Goal: Task Accomplishment & Management: Manage account settings

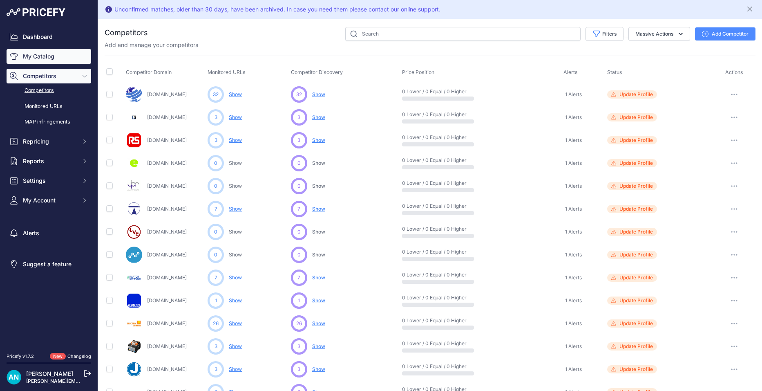
click at [22, 57] on link "My Catalog" at bounding box center [49, 56] width 85 height 15
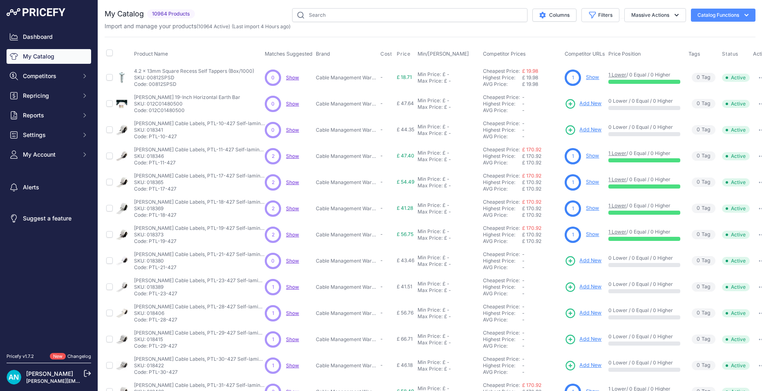
click at [289, 154] on span "Show" at bounding box center [292, 156] width 13 height 6
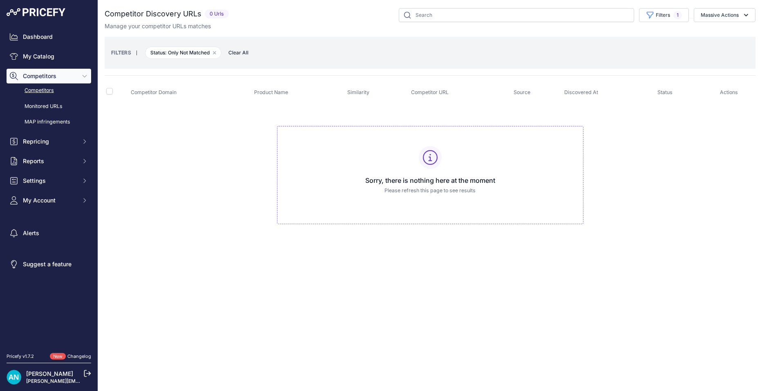
click at [235, 52] on span "Clear All" at bounding box center [238, 53] width 28 height 8
click at [238, 53] on span "Clear All" at bounding box center [238, 53] width 28 height 8
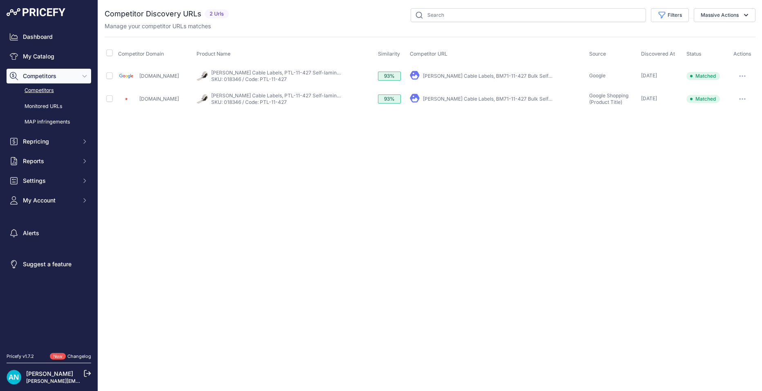
click at [464, 97] on link "Brady Cable Labels, BM71-11-427 Bulk Self-Laminating Vinyl Labels For M611, BMP…" at bounding box center [590, 99] width 335 height 6
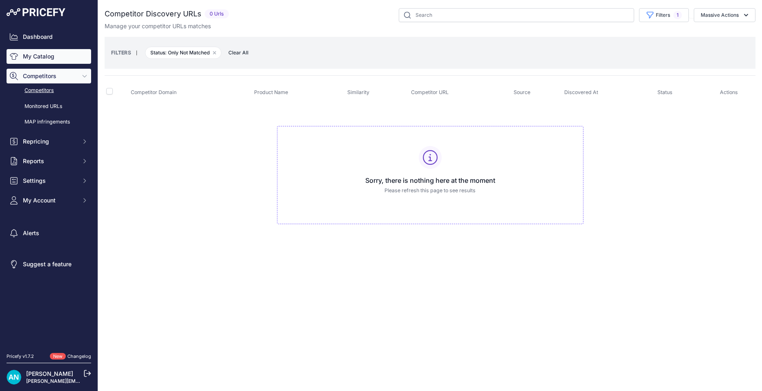
click at [54, 55] on link "My Catalog" at bounding box center [49, 56] width 85 height 15
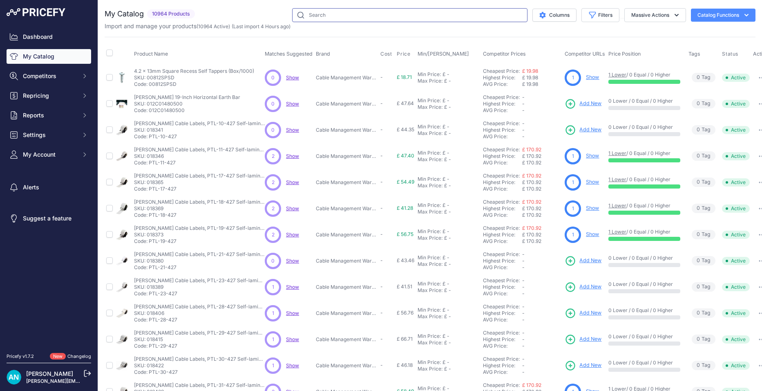
click at [320, 13] on input "text" at bounding box center [409, 15] width 235 height 14
click at [316, 17] on input "text" at bounding box center [409, 15] width 235 height 14
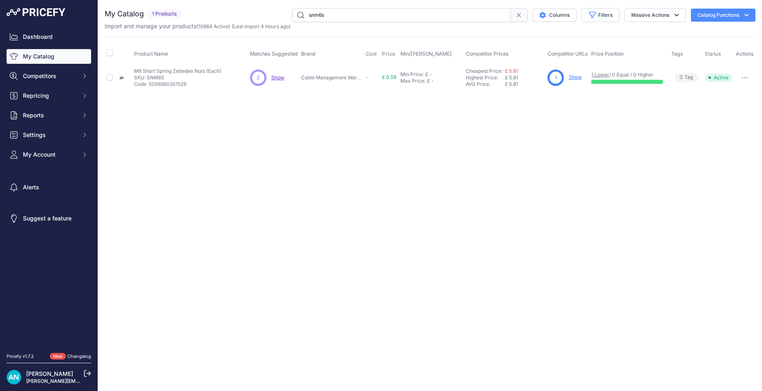
click at [335, 16] on input "snm6s" at bounding box center [401, 15] width 219 height 14
type input "s"
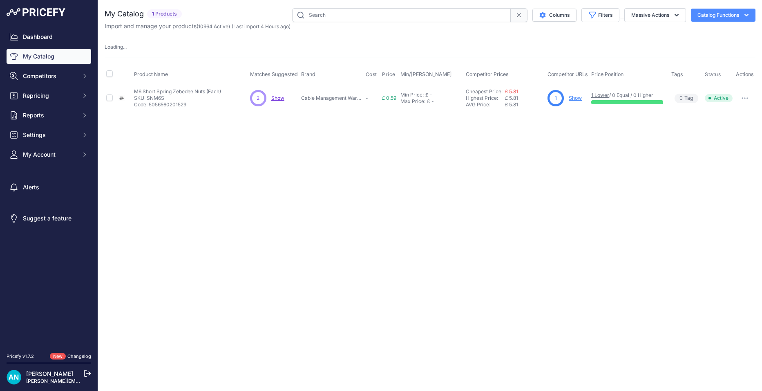
click at [274, 78] on table "Product Name Matches Suggested Brand Cost" at bounding box center [430, 88] width 651 height 47
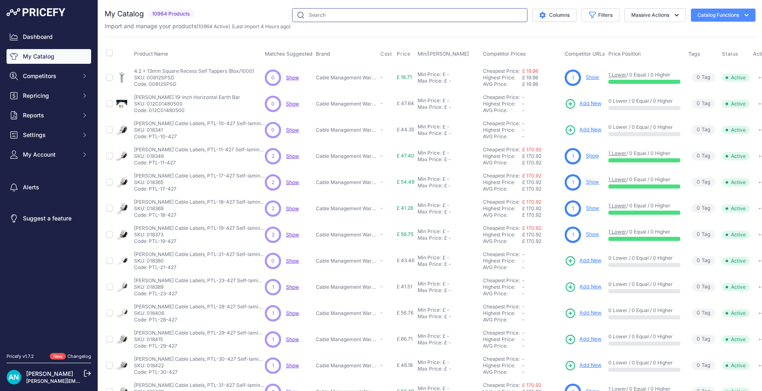
click at [336, 14] on input "text" at bounding box center [409, 15] width 235 height 14
type input "snm6s"
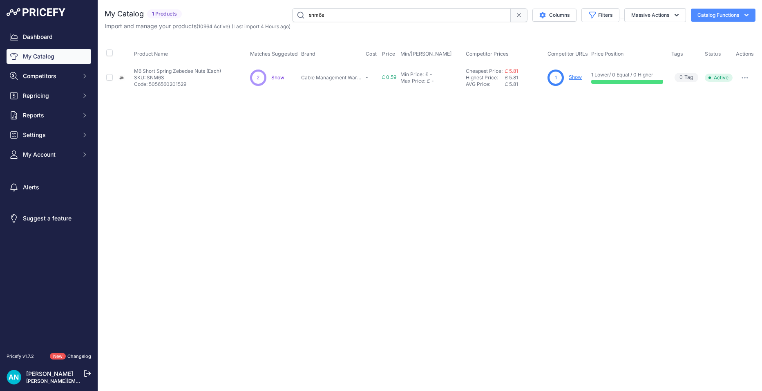
click at [278, 78] on span "Show" at bounding box center [277, 77] width 13 height 6
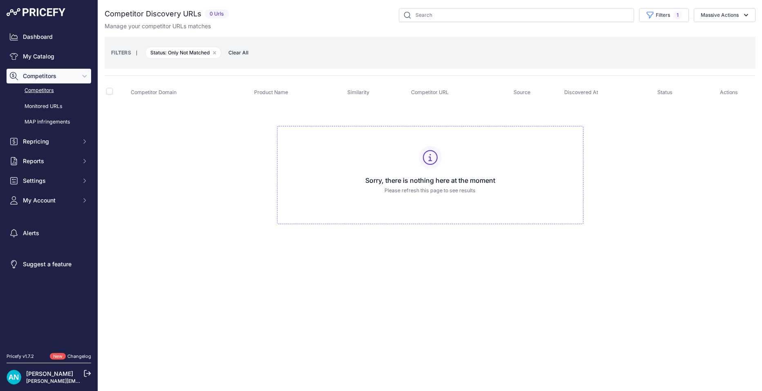
click at [240, 53] on span "Clear All" at bounding box center [238, 53] width 28 height 8
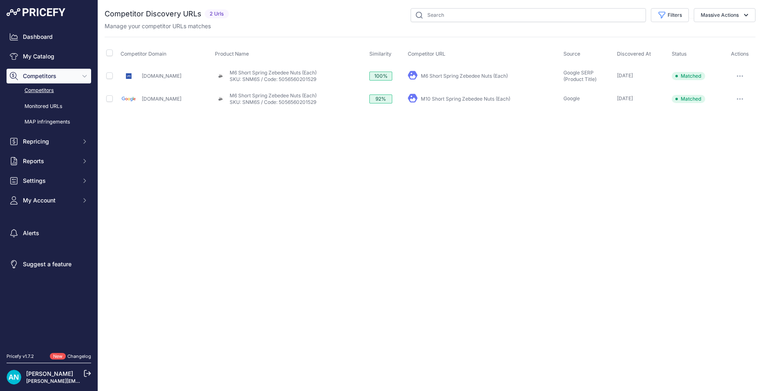
click at [631, 75] on span "[DATE]" at bounding box center [625, 75] width 16 height 6
click at [739, 74] on button "button" at bounding box center [740, 75] width 16 height 11
click at [633, 77] on span "8 Months ago" at bounding box center [625, 75] width 16 height 6
click at [250, 76] on link "SKU: SNM6S / Code: 5056560201529" at bounding box center [273, 79] width 87 height 6
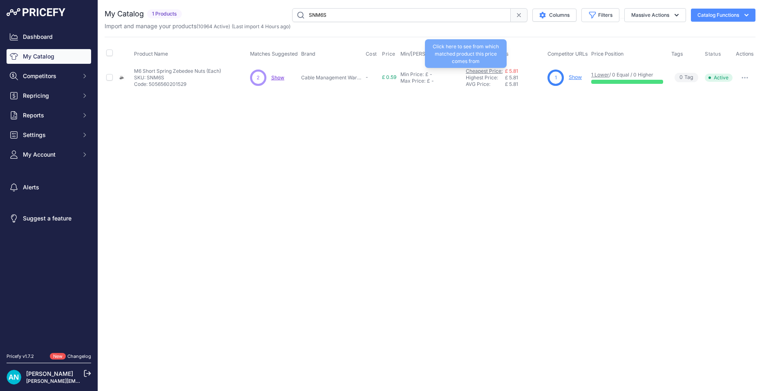
click at [486, 71] on link "Cheapest Price:" at bounding box center [484, 71] width 37 height 6
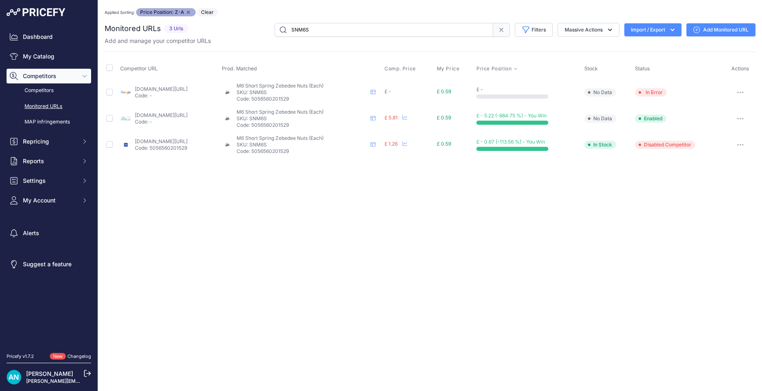
drag, startPoint x: 287, startPoint y: 125, endPoint x: 327, endPoint y: 124, distance: 40.9
click at [328, 124] on p "Code: 5056560201529" at bounding box center [302, 125] width 131 height 7
copy p "5056560201529"
click at [317, 197] on div "Close You are not connected to the internet. Applied Sorting: Price Position: Z…" at bounding box center [430, 195] width 664 height 391
click at [145, 143] on link "cmwltd.co.uk/p/metpro-cs24-bzp-m6-short-spring-zebedee-unistrut-channel-nuts-fo…" at bounding box center [161, 141] width 53 height 6
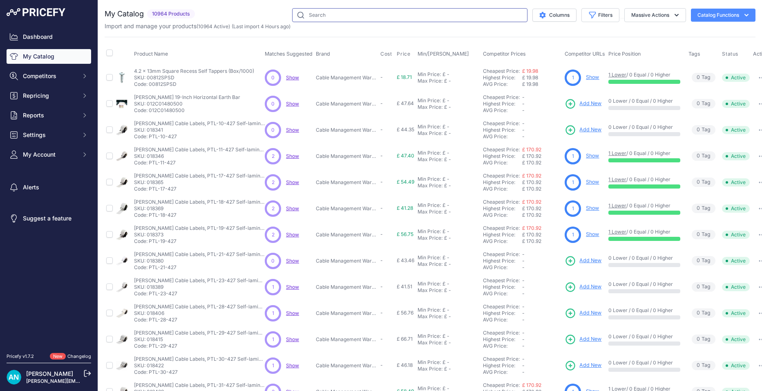
click at [316, 16] on input "text" at bounding box center [409, 15] width 235 height 14
type input "engenius"
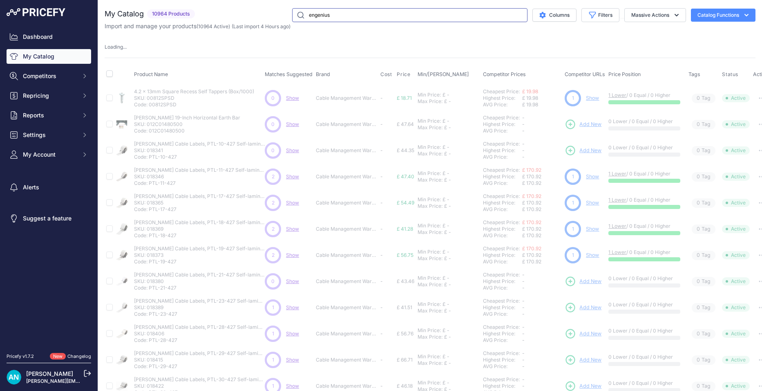
click at [471, 19] on input "engenius" at bounding box center [409, 15] width 235 height 14
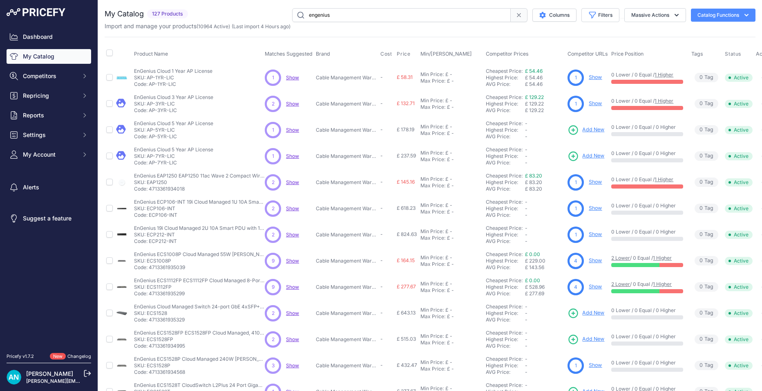
click at [593, 262] on link "Show" at bounding box center [595, 260] width 13 height 6
click at [598, 258] on link "Show" at bounding box center [595, 260] width 13 height 6
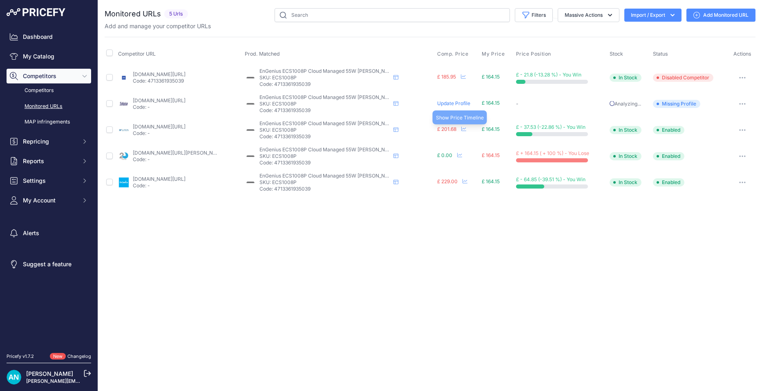
click at [462, 129] on icon at bounding box center [463, 128] width 5 height 5
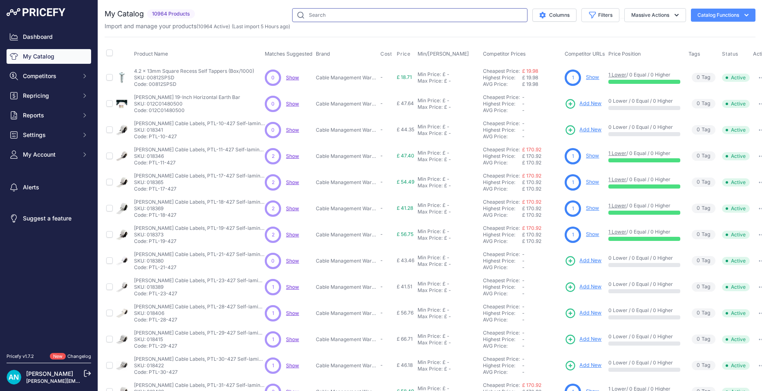
click at [305, 13] on input "text" at bounding box center [409, 15] width 235 height 14
type input "engenius"
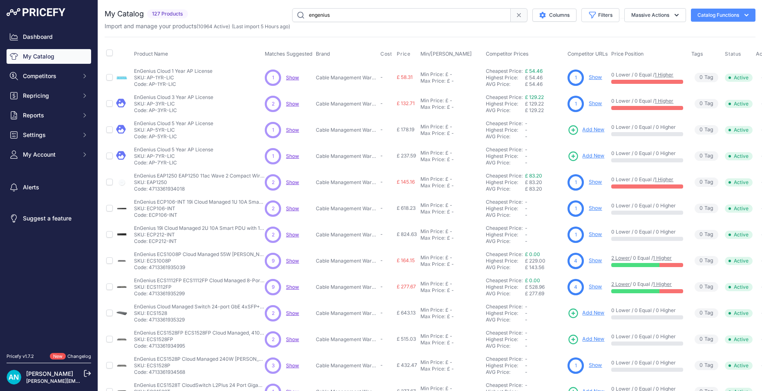
click at [160, 259] on p "SKU: ECS1008P" at bounding box center [199, 260] width 131 height 7
drag, startPoint x: 160, startPoint y: 259, endPoint x: 159, endPoint y: 255, distance: 4.5
click at [159, 255] on p "EnGenius ECS1008P Cloud Managed 55W [PERSON_NAME] 8 Port Network Switch" at bounding box center [199, 254] width 131 height 7
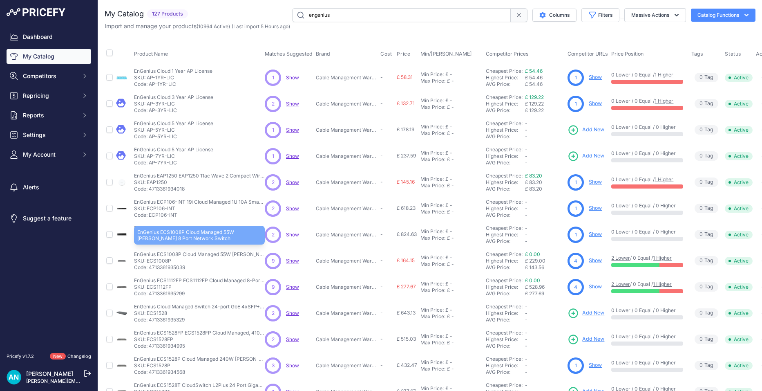
click at [159, 255] on p "EnGenius ECS1008P Cloud Managed 55W [PERSON_NAME] 8 Port Network Switch" at bounding box center [199, 254] width 131 height 7
click at [159, 259] on p "SKU: ECS1008P" at bounding box center [199, 260] width 131 height 7
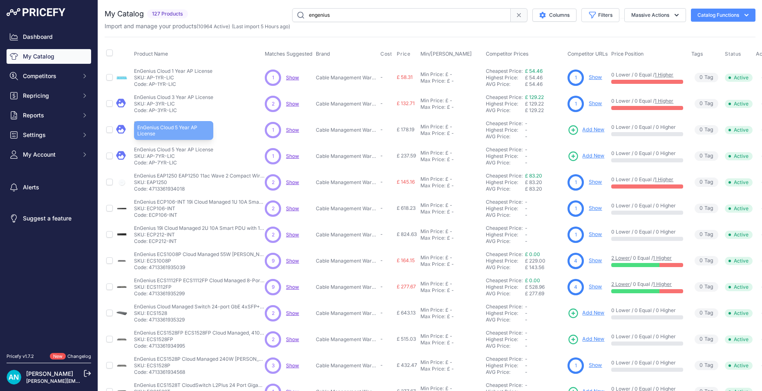
click at [155, 151] on p "EnGenius Cloud 5 Year AP License" at bounding box center [173, 149] width 79 height 7
click at [167, 78] on p "SKU: AP-1YR-LIC" at bounding box center [173, 77] width 78 height 7
click at [293, 260] on span "Show" at bounding box center [292, 260] width 13 height 6
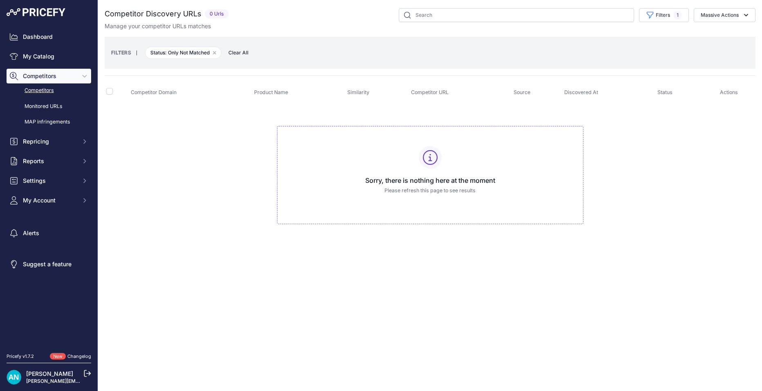
click at [240, 50] on span "Clear All" at bounding box center [238, 53] width 28 height 8
click at [41, 57] on link "My Catalog" at bounding box center [49, 56] width 85 height 15
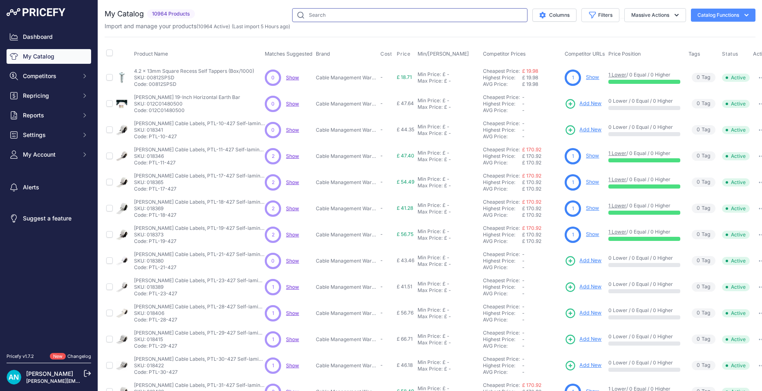
click at [322, 14] on input "text" at bounding box center [409, 15] width 235 height 14
type input "engenius"
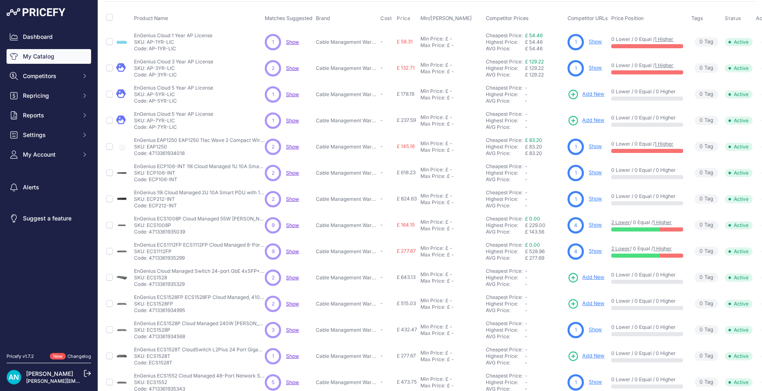
scroll to position [38, 0]
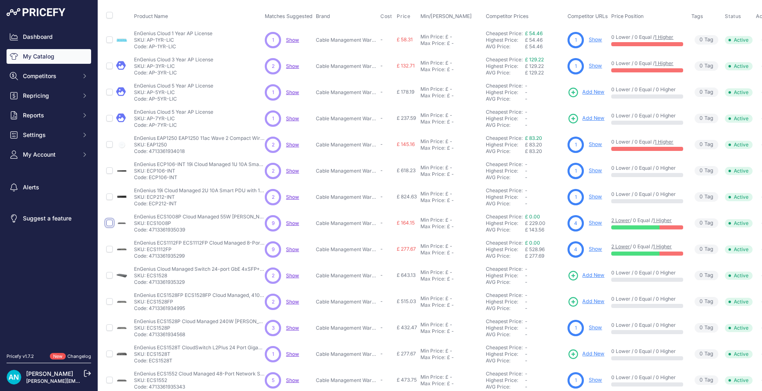
click at [108, 223] on input "checkbox" at bounding box center [109, 222] width 7 height 7
checkbox input "true"
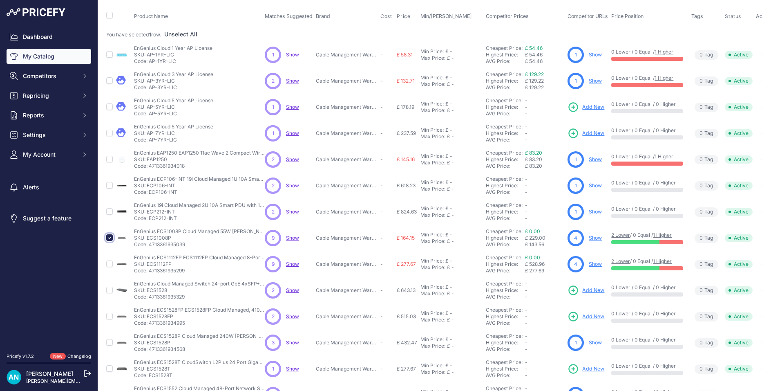
click at [109, 237] on input "checkbox" at bounding box center [109, 237] width 7 height 7
checkbox input "false"
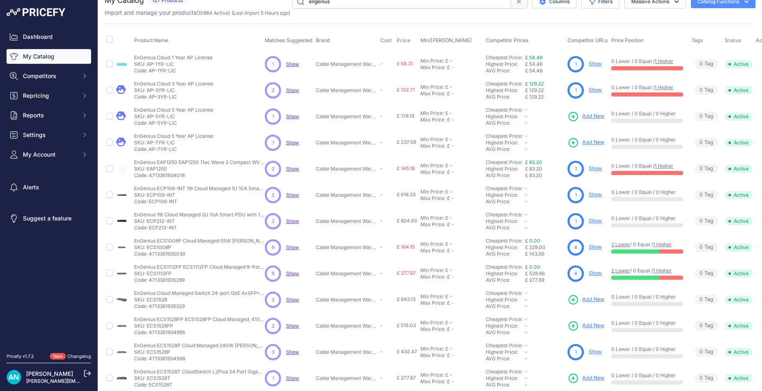
scroll to position [0, 0]
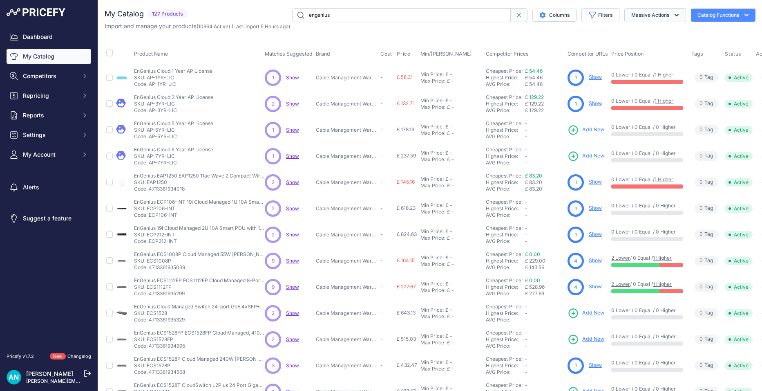
click at [673, 16] on icon "button" at bounding box center [677, 15] width 8 height 8
click at [607, 12] on button "Filters" at bounding box center [601, 15] width 38 height 14
click at [448, 28] on div "Import and manage your products ( 10964 Active ) (Last import 5 Hours ago)" at bounding box center [430, 26] width 651 height 8
click at [744, 14] on icon "button" at bounding box center [747, 15] width 8 height 8
click at [334, 27] on div "Import and manage your products ( 10964 Active ) (Last import 5 Hours ago)" at bounding box center [430, 26] width 651 height 8
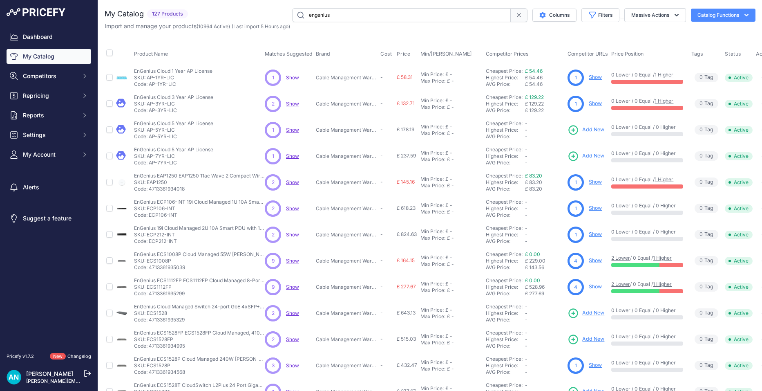
click at [598, 259] on link "Show" at bounding box center [595, 260] width 13 height 6
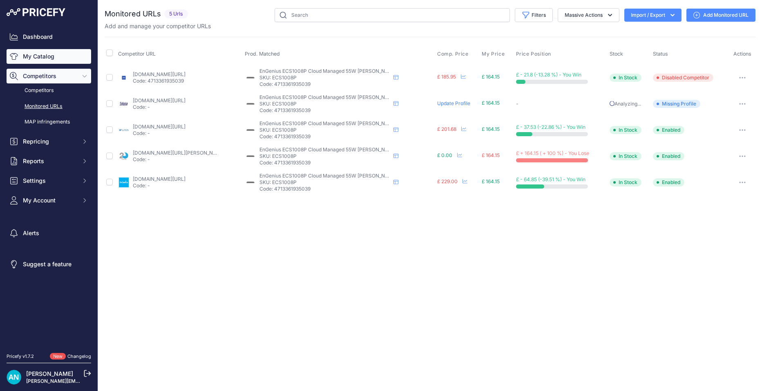
click at [43, 57] on link "My Catalog" at bounding box center [49, 56] width 85 height 15
click at [43, 58] on link "My Catalog" at bounding box center [49, 56] width 85 height 15
click at [320, 16] on input "text" at bounding box center [392, 15] width 235 height 14
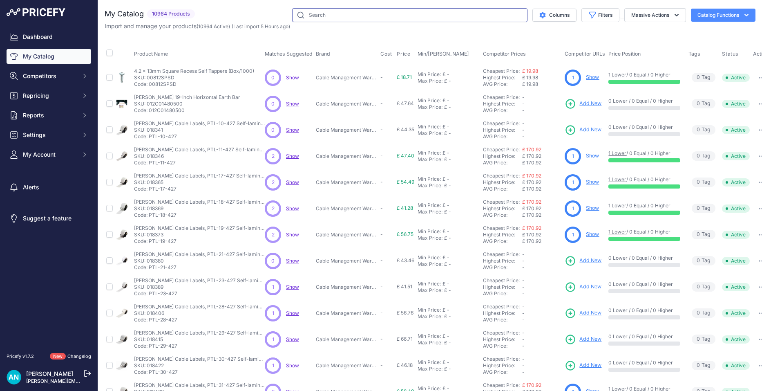
click at [316, 17] on input "text" at bounding box center [409, 15] width 235 height 14
type input "single gang back box"
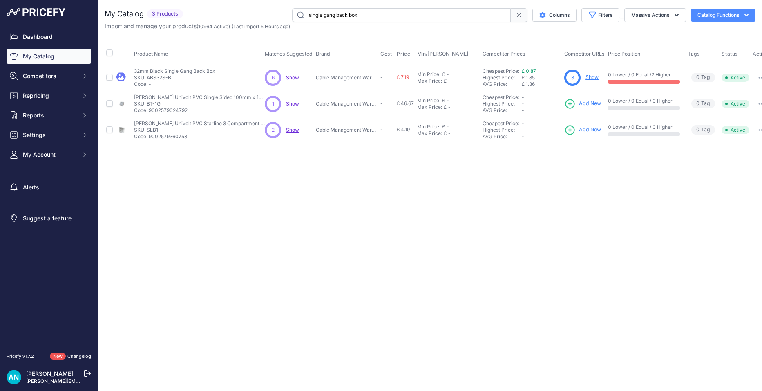
click at [201, 109] on p "Code: 9002579024792" at bounding box center [199, 110] width 131 height 7
click at [185, 75] on p "SKU: ABS32S-B" at bounding box center [174, 77] width 81 height 7
click at [295, 78] on span "Show" at bounding box center [292, 77] width 13 height 6
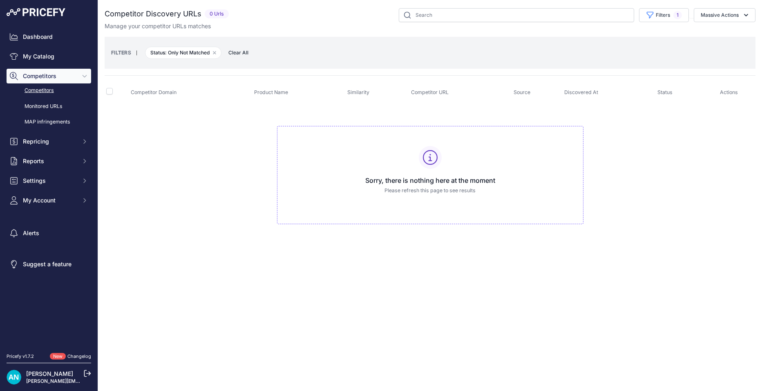
click at [236, 52] on span "Clear All" at bounding box center [238, 53] width 28 height 8
click at [47, 74] on span "Competitors" at bounding box center [50, 76] width 54 height 8
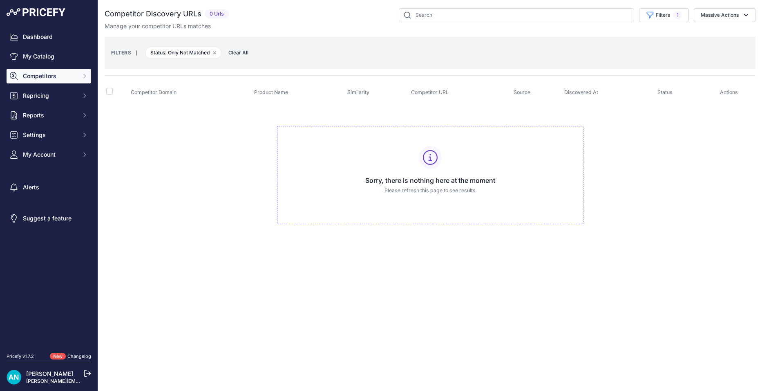
click at [47, 74] on span "Competitors" at bounding box center [50, 76] width 54 height 8
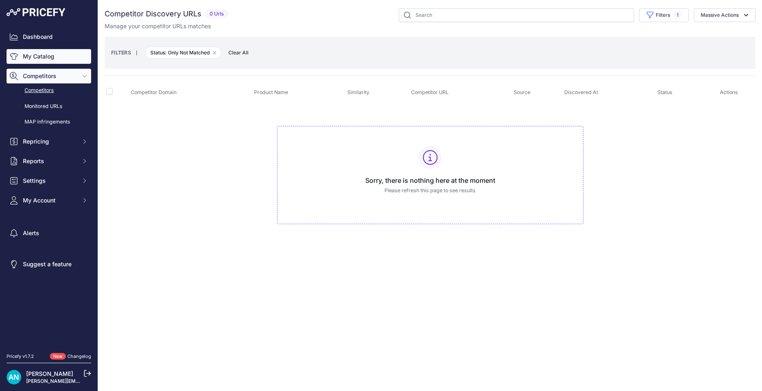
click at [40, 56] on link "My Catalog" at bounding box center [49, 56] width 85 height 15
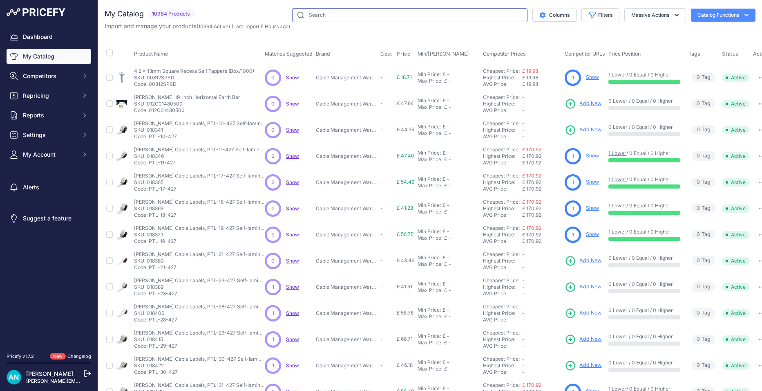
click at [316, 15] on input "text" at bounding box center [409, 15] width 235 height 14
click at [317, 15] on input "text" at bounding box center [409, 15] width 235 height 14
type input "s"
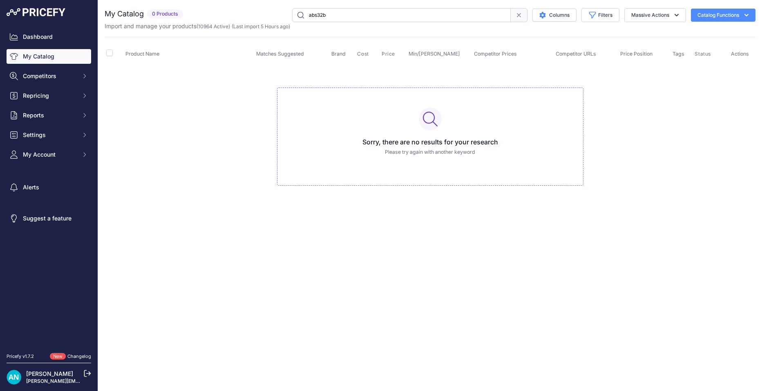
click at [327, 11] on input "abs32b" at bounding box center [401, 15] width 219 height 14
type input "a"
type input "b"
type input "3"
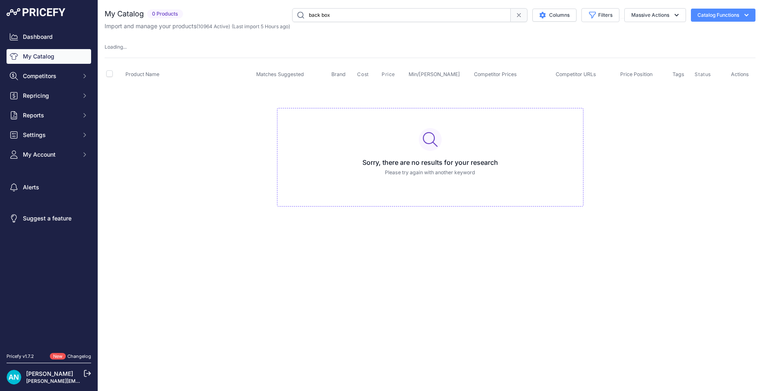
click at [365, 15] on input "back box" at bounding box center [401, 15] width 219 height 14
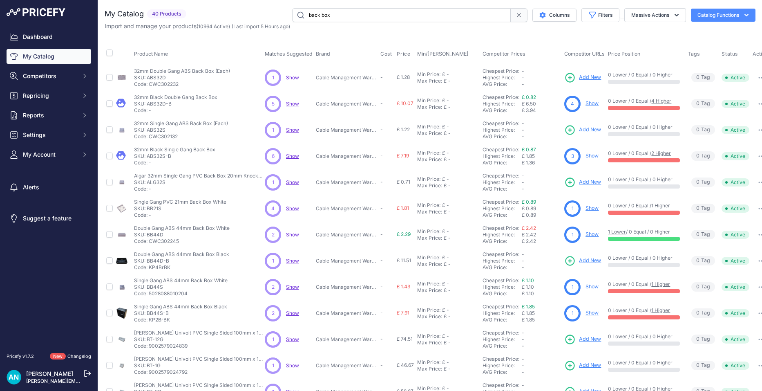
click at [356, 12] on input "back box" at bounding box center [401, 15] width 219 height 14
click at [177, 101] on p "SKU: ABS32D-B" at bounding box center [175, 104] width 83 height 7
click at [181, 154] on p "SKU: ABS32S-B" at bounding box center [174, 156] width 81 height 7
click at [296, 154] on span "Show" at bounding box center [292, 156] width 13 height 6
click at [318, 14] on input "back box" at bounding box center [401, 15] width 219 height 14
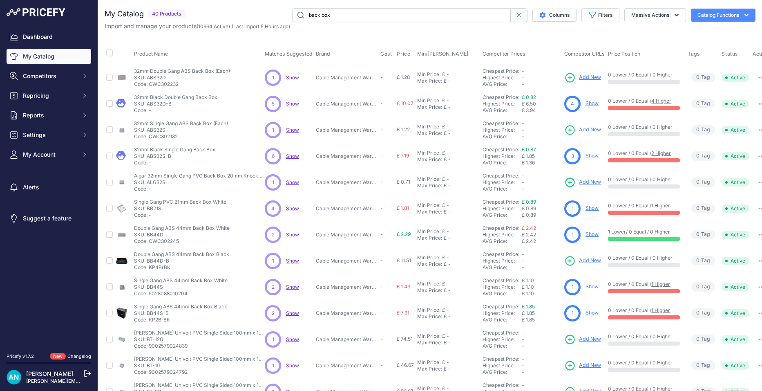
drag, startPoint x: 299, startPoint y: 15, endPoint x: 374, endPoint y: 16, distance: 74.8
click at [374, 16] on input "back box" at bounding box center [401, 15] width 219 height 14
type input "PCI6-U/16"
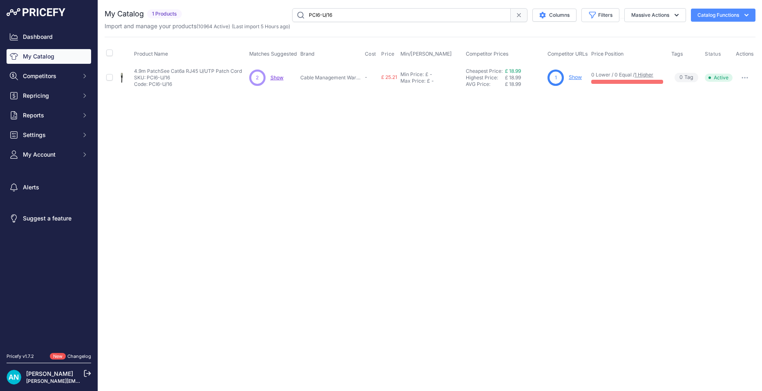
click at [577, 77] on link "Show" at bounding box center [575, 77] width 13 height 6
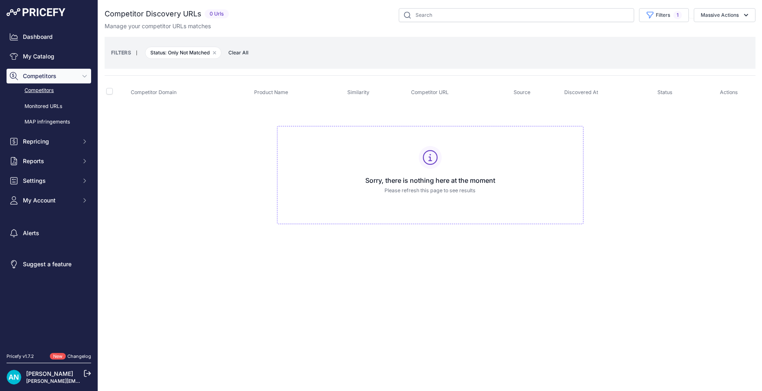
click at [241, 49] on span "Clear All" at bounding box center [238, 53] width 28 height 8
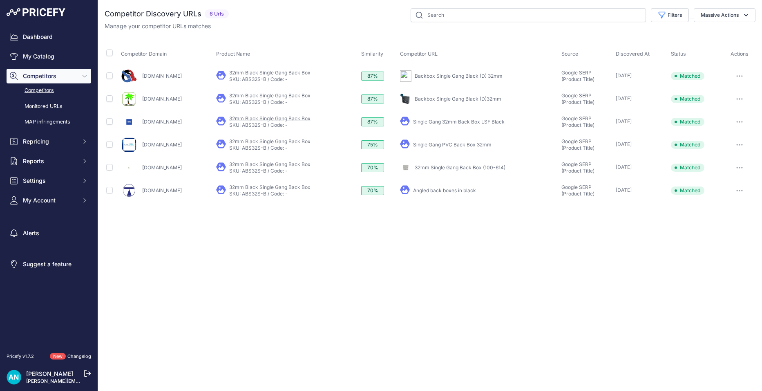
click at [289, 119] on link "32mm Black Single Gang Back Box" at bounding box center [269, 118] width 81 height 6
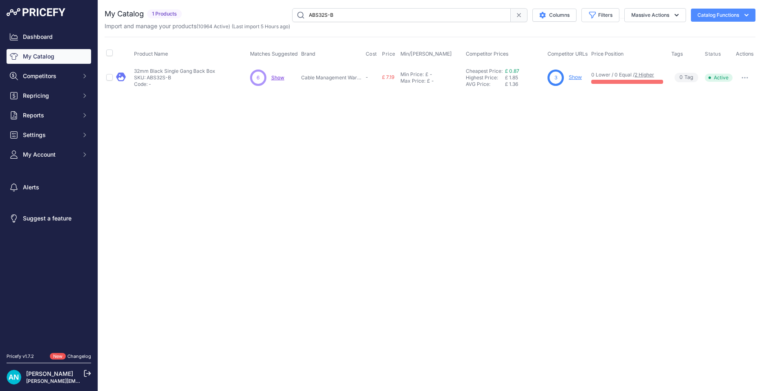
click at [275, 76] on span "Show" at bounding box center [277, 77] width 13 height 6
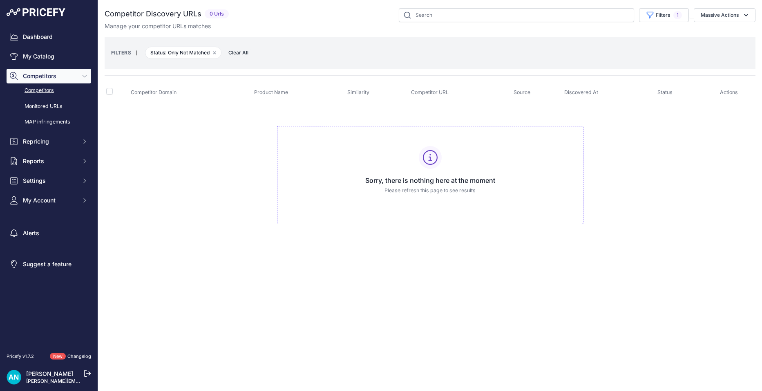
click at [236, 53] on span "Clear All" at bounding box center [238, 53] width 28 height 8
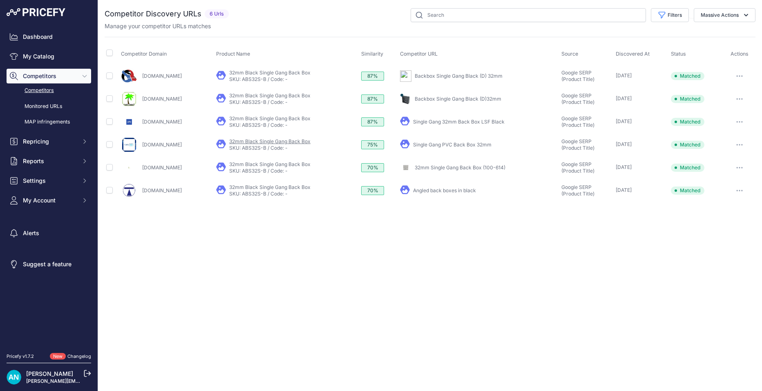
click at [286, 141] on link "32mm Black Single Gang Back Box" at bounding box center [269, 141] width 81 height 6
click at [472, 143] on link "Single Gang PVC Back Box 32mm" at bounding box center [452, 144] width 78 height 6
click at [457, 120] on link "Single Gang 32mm Back Box LSF Black" at bounding box center [459, 122] width 92 height 6
click at [472, 229] on div "Close You are not connected to the internet." at bounding box center [430, 195] width 664 height 391
click at [41, 55] on link "My Catalog" at bounding box center [49, 56] width 85 height 15
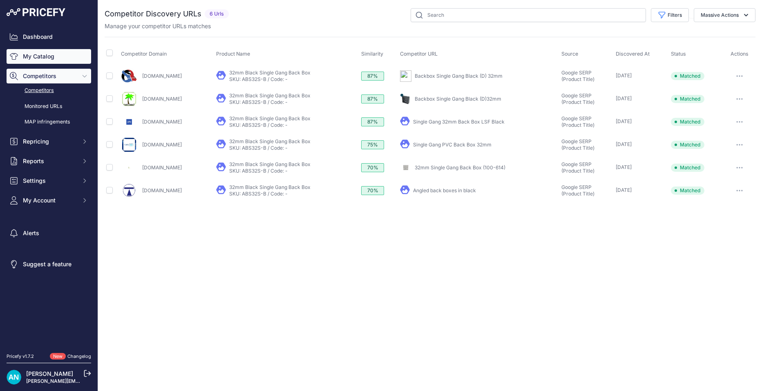
click at [41, 57] on link "My Catalog" at bounding box center [49, 56] width 85 height 15
click at [42, 57] on link "My Catalog" at bounding box center [49, 56] width 85 height 15
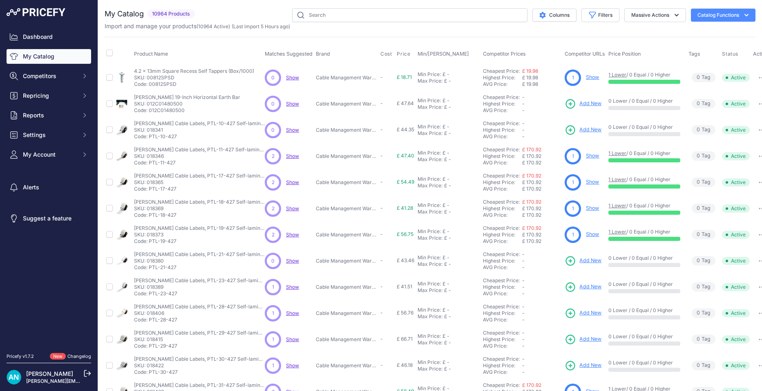
scroll to position [106, 0]
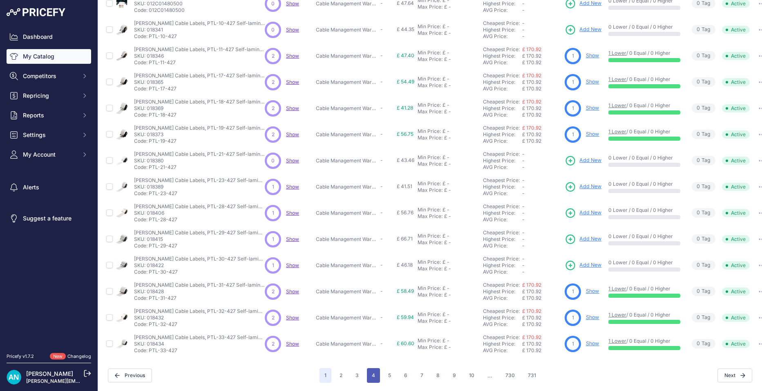
click at [375, 368] on button "4" at bounding box center [373, 375] width 13 height 15
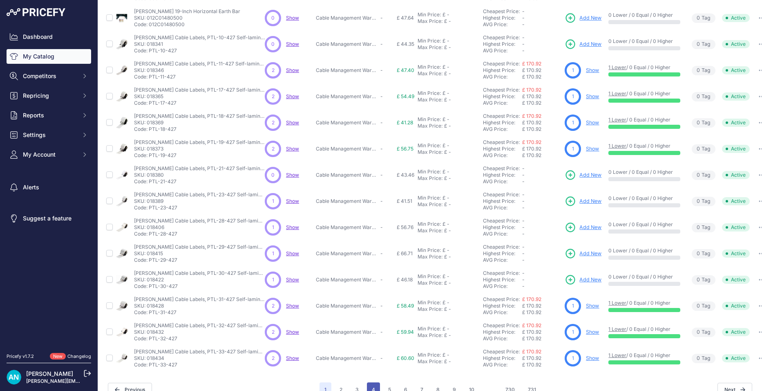
scroll to position [127, 0]
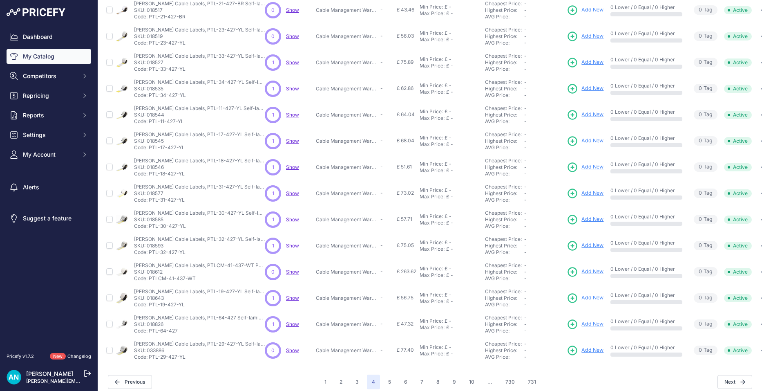
scroll to position [106, 0]
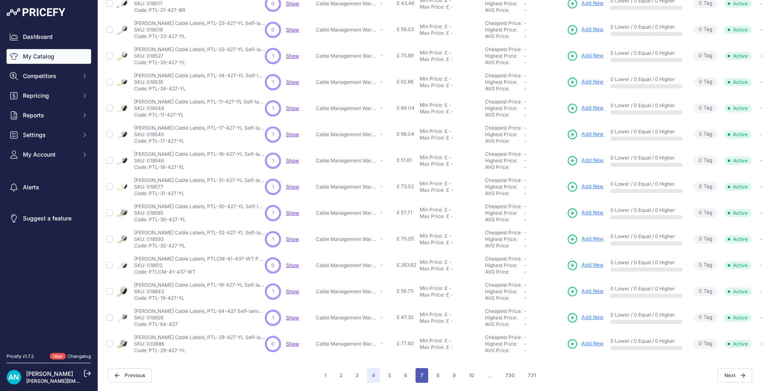
click at [417, 368] on button "7" at bounding box center [422, 375] width 13 height 15
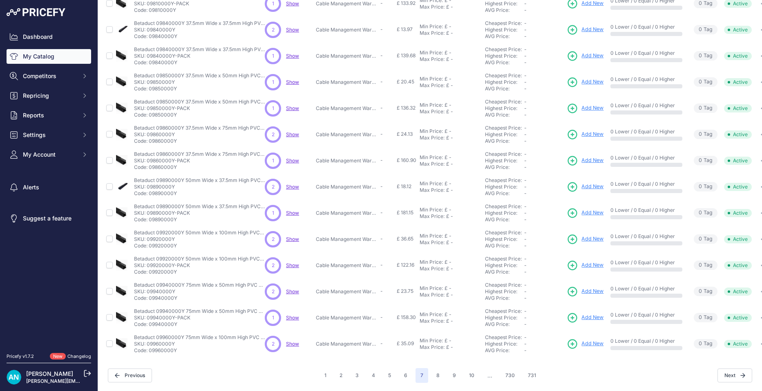
scroll to position [106, 0]
click at [55, 58] on link "My Catalog" at bounding box center [49, 56] width 85 height 15
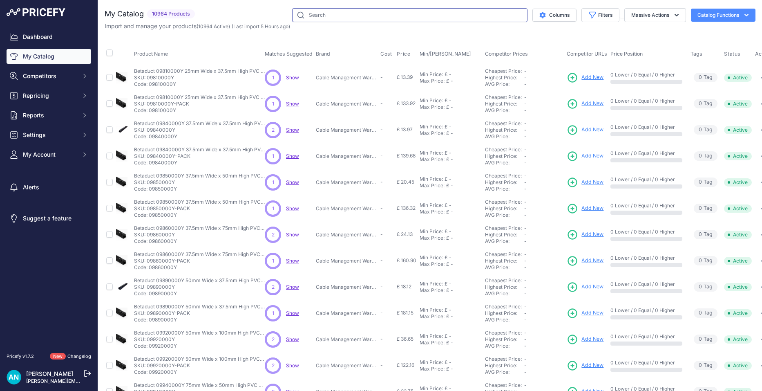
click at [326, 12] on input "text" at bounding box center [409, 15] width 235 height 14
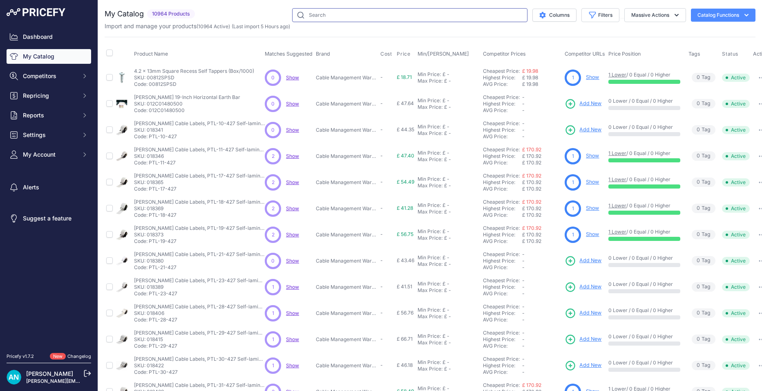
click at [327, 13] on input "text" at bounding box center [409, 15] width 235 height 14
paste input "PCI6-U/16"
type input "PCI6-U/16"
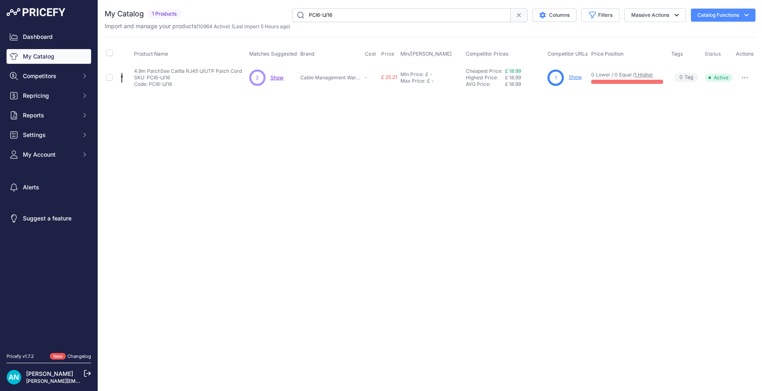
click at [575, 75] on link "Show" at bounding box center [575, 77] width 13 height 6
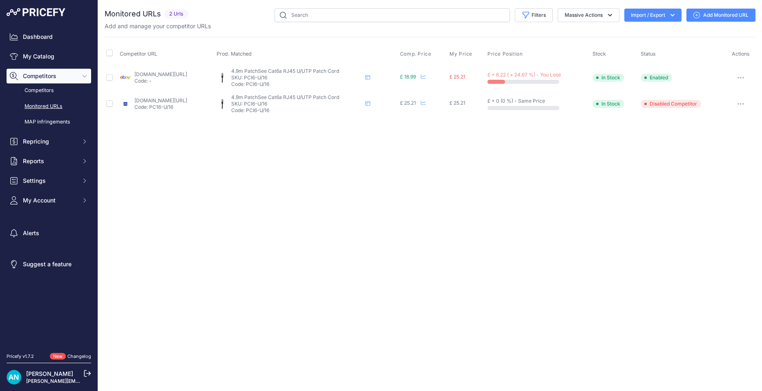
click at [708, 14] on link "Add Monitored URL" at bounding box center [721, 15] width 69 height 13
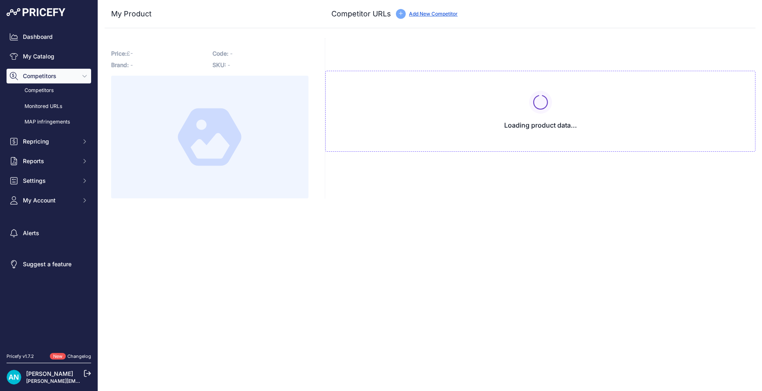
type input "[DOMAIN_NAME][URL]"
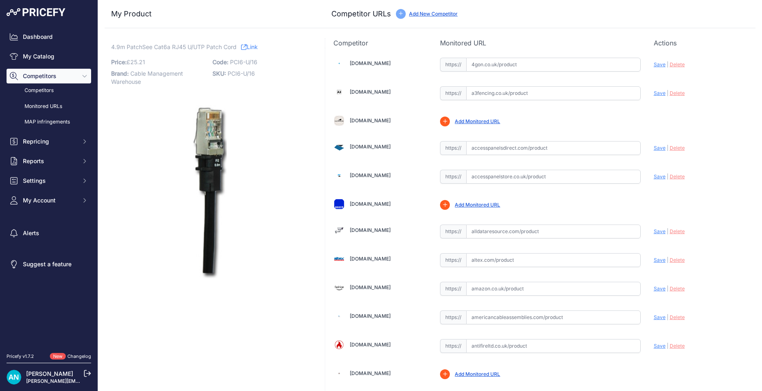
click at [436, 14] on link "Add New Competitor" at bounding box center [433, 14] width 49 height 6
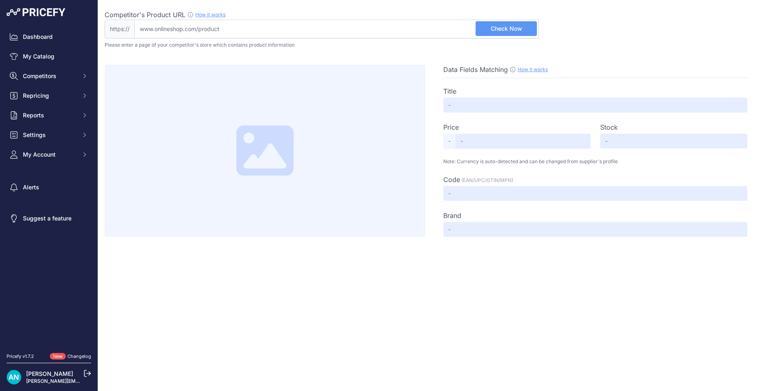
click at [139, 28] on input "Competitor's Product URL How it works In order to create your competitor's extr…" at bounding box center [336, 29] width 404 height 19
click at [143, 28] on input "Competitor's Product URL How it works In order to create your competitor's extr…" at bounding box center [336, 29] width 404 height 19
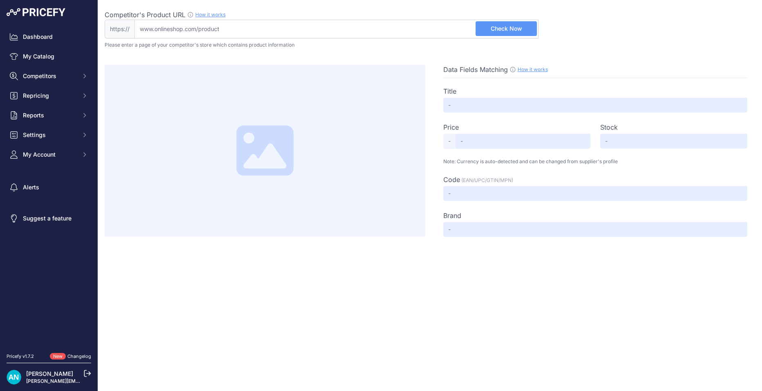
paste input "https://www.anixter.com/en_kz/products/PCI6-U-16/PATCHSEE/Copper-Cable-Assembli…"
type input "www.anixter.com/en_kz/products/PCI6-U-16/PATCHSEE/Copper-Cable-Assemblies/p/MM1…"
click at [505, 29] on span "Check Now" at bounding box center [506, 29] width 31 height 8
type input "PCI6-U/16 - PATCHSEE - Cat 6A 10 | Anixter Kazakhstan"
type input "Not Found"
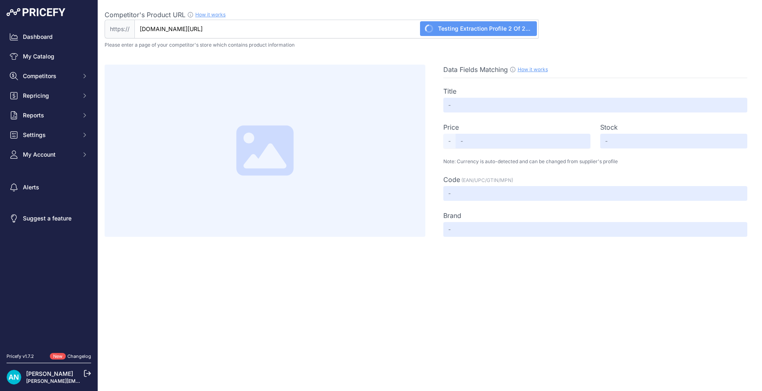
type input "Not Found"
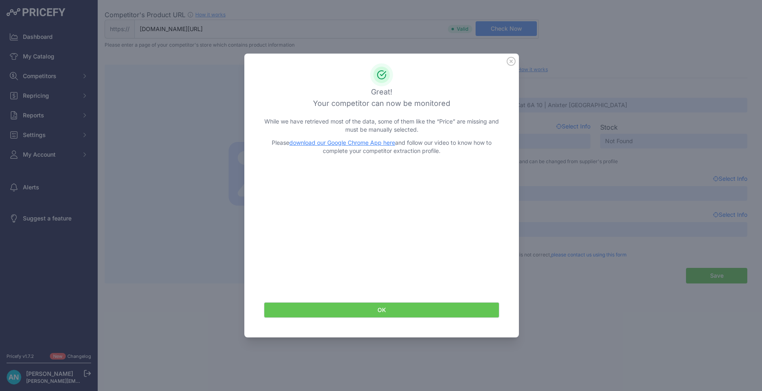
click at [375, 311] on button "OK" at bounding box center [381, 310] width 235 height 16
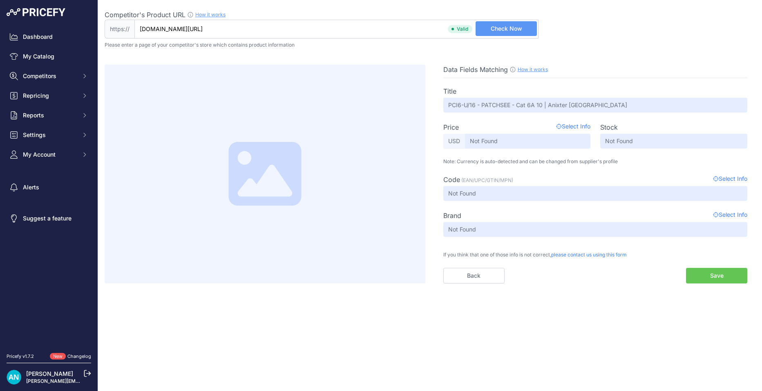
click at [740, 178] on span "Select Info" at bounding box center [730, 180] width 34 height 10
click at [705, 274] on button "Save" at bounding box center [716, 276] width 61 height 16
click at [717, 273] on button "Save" at bounding box center [716, 276] width 61 height 16
click at [476, 274] on link "Back" at bounding box center [473, 276] width 61 height 16
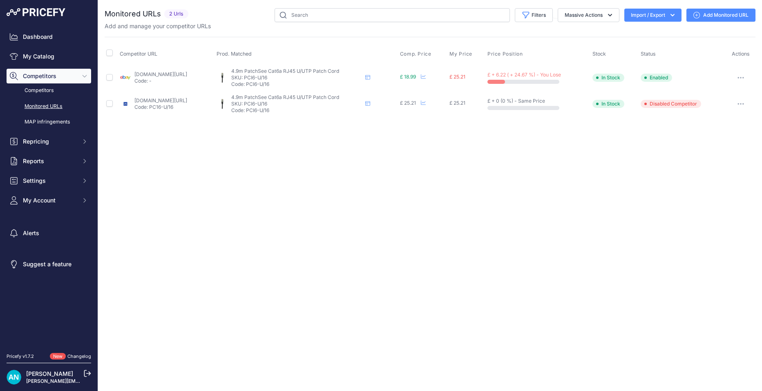
click at [716, 16] on link "Add Monitored URL" at bounding box center [721, 15] width 69 height 13
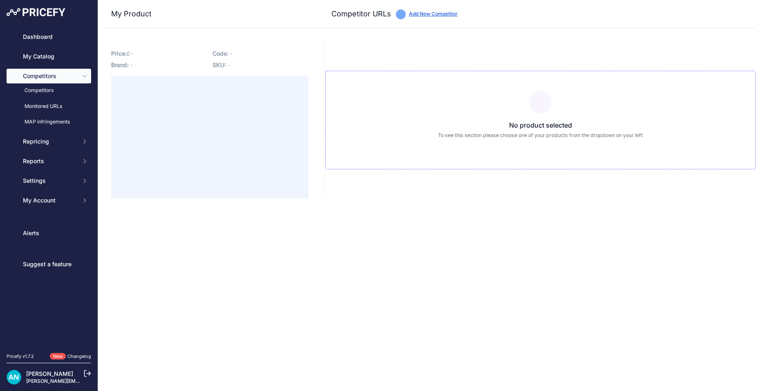
type input "[DOMAIN_NAME][URL]"
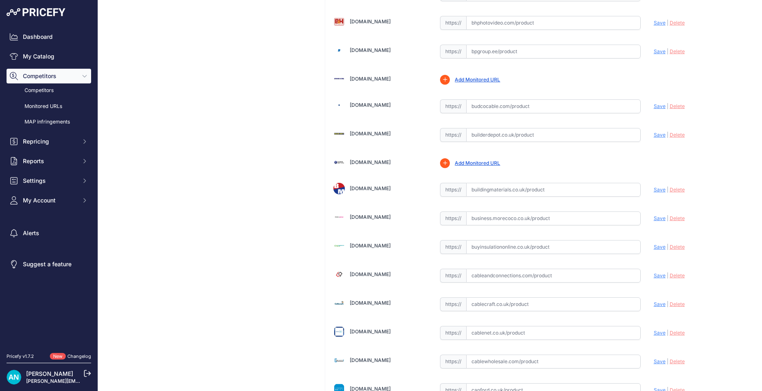
scroll to position [412, 0]
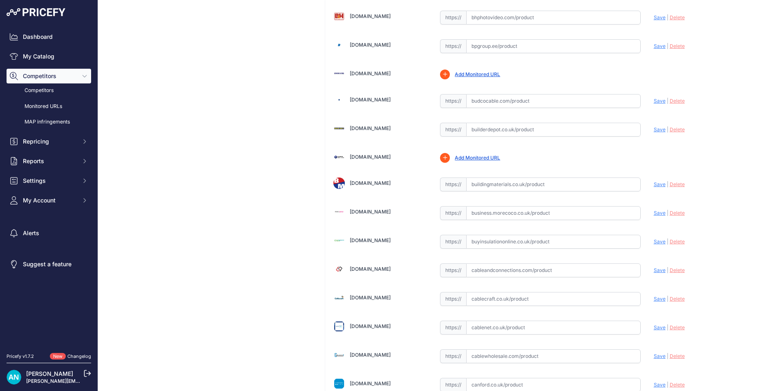
click at [477, 211] on input "text" at bounding box center [553, 213] width 175 height 14
paste input "[URL][DOMAIN_NAME]"
click at [654, 213] on span "Save" at bounding box center [660, 213] width 12 height 6
type input "[URL][DOMAIN_NAME]"
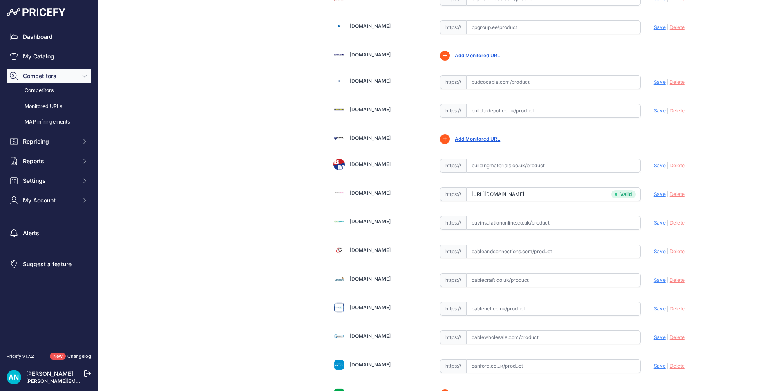
scroll to position [412, 0]
